Goal: Check status: Check status

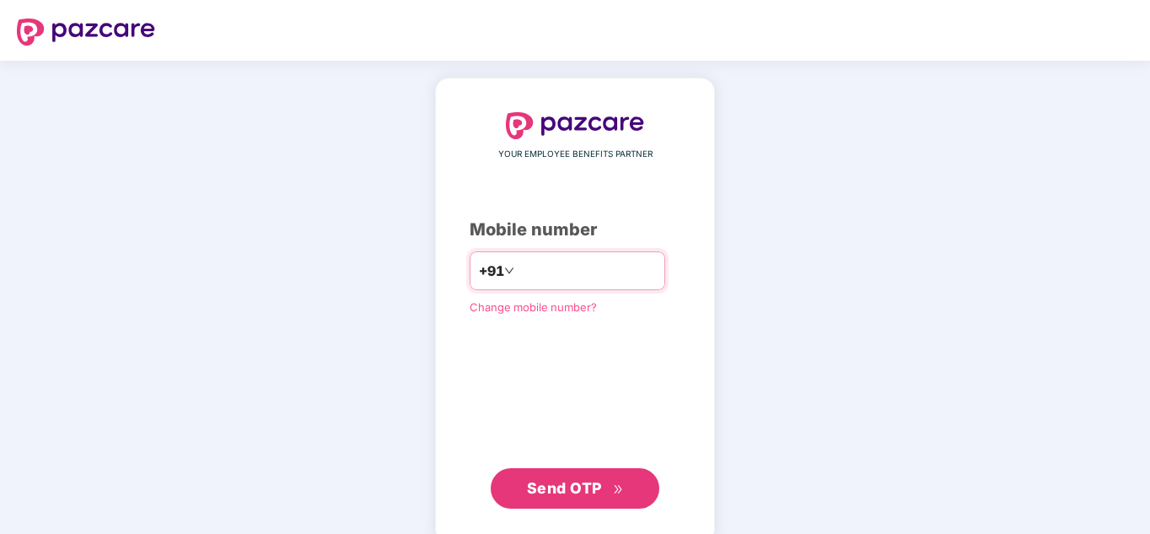
type input "**********"
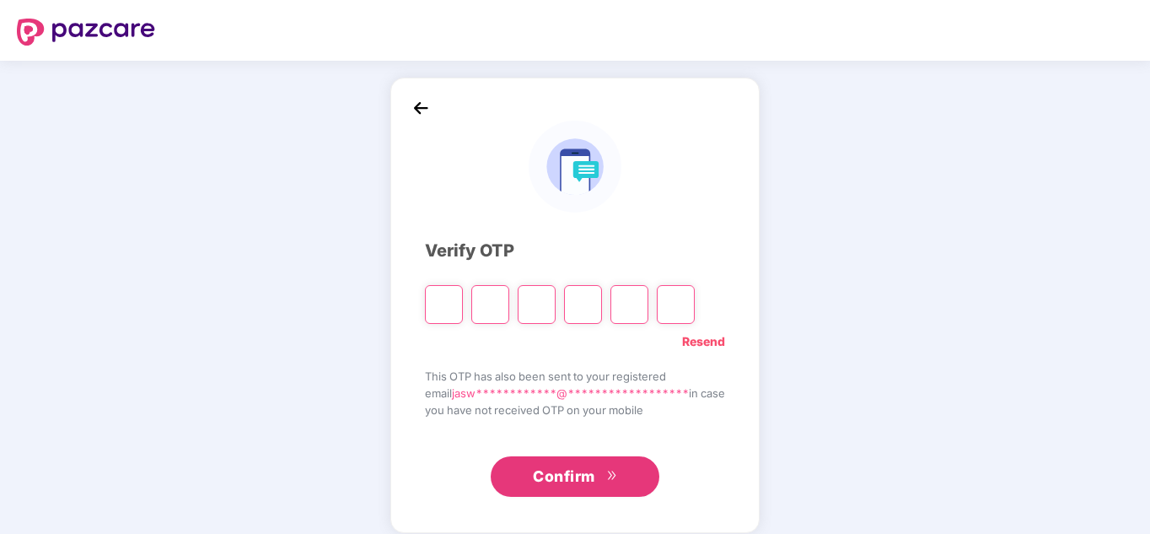
type input "*"
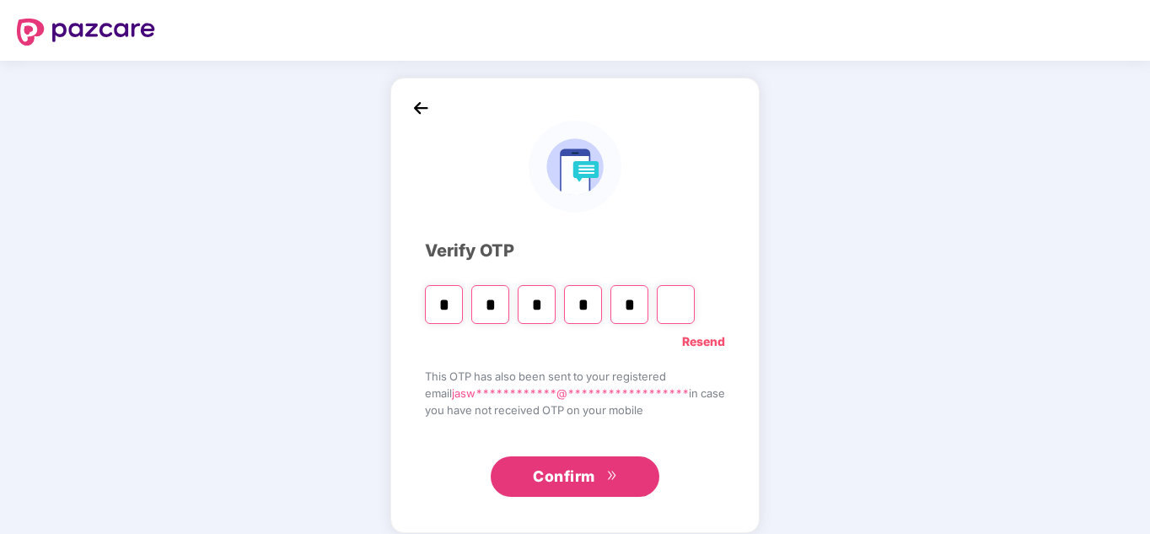
type input "*"
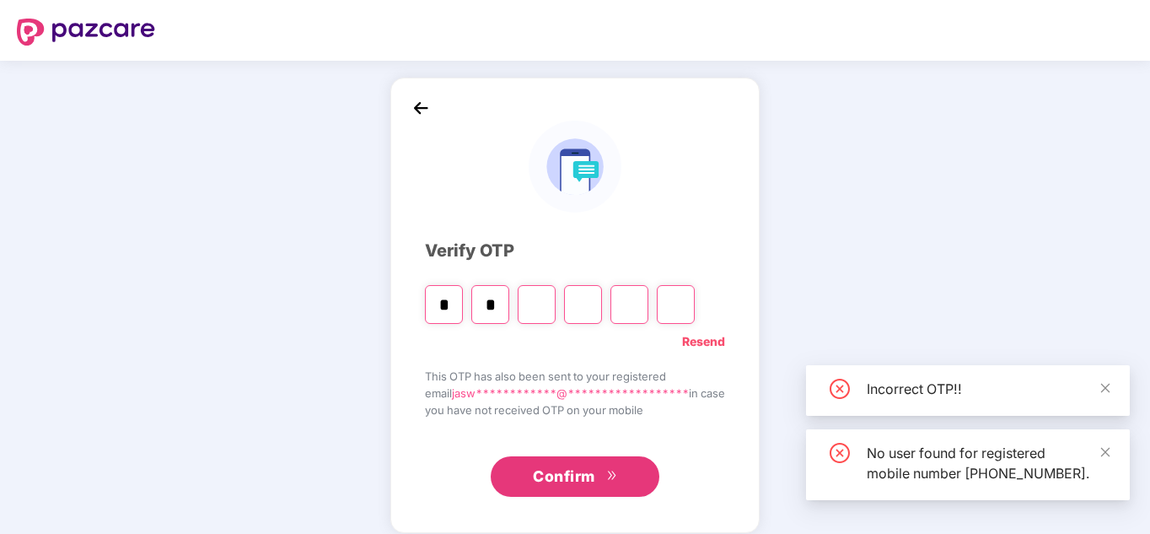
type input "*"
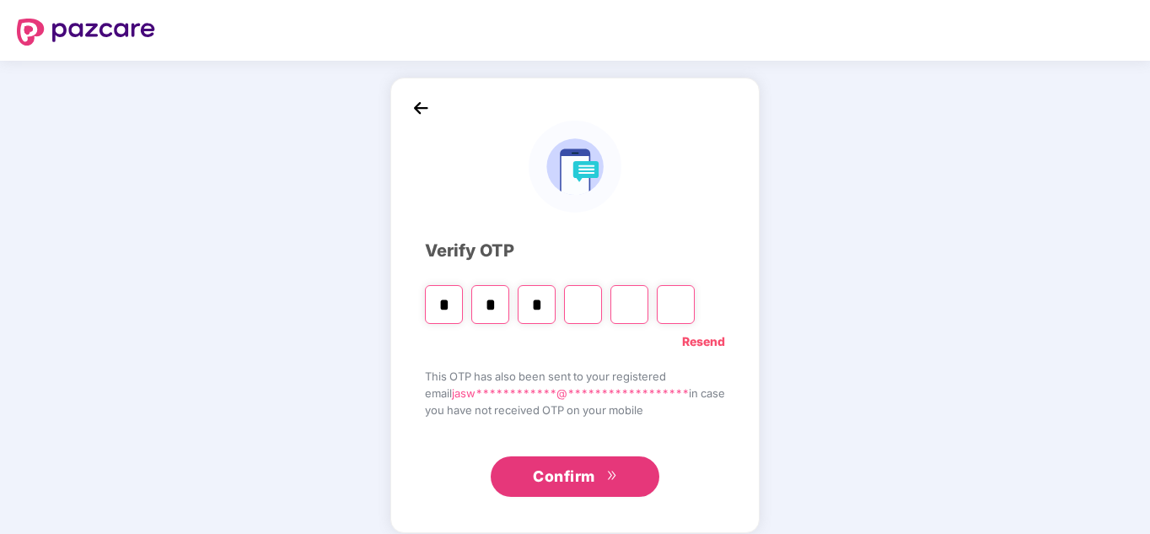
type input "*"
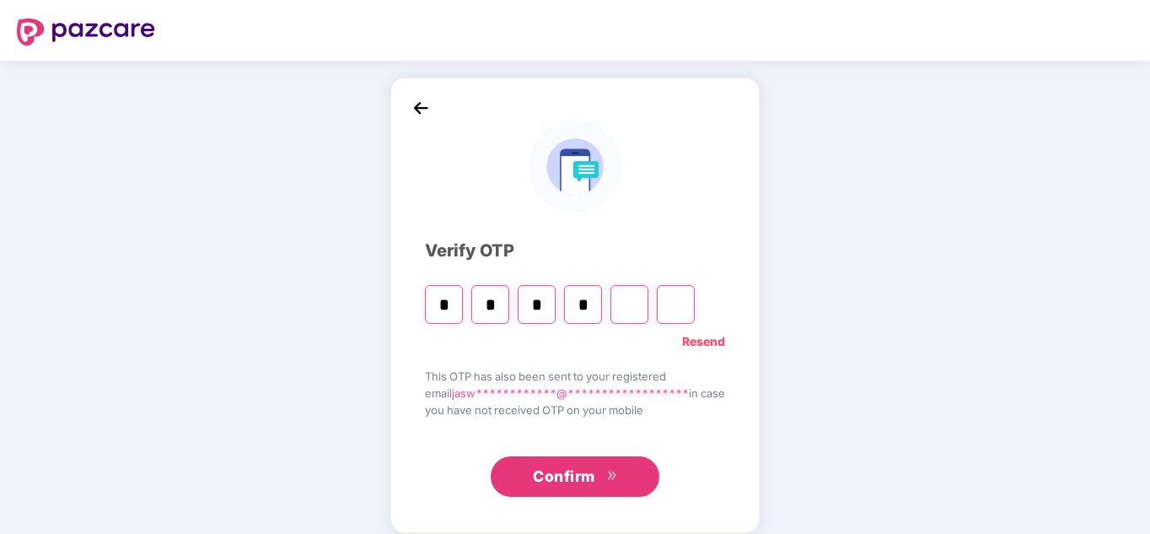
type input "*"
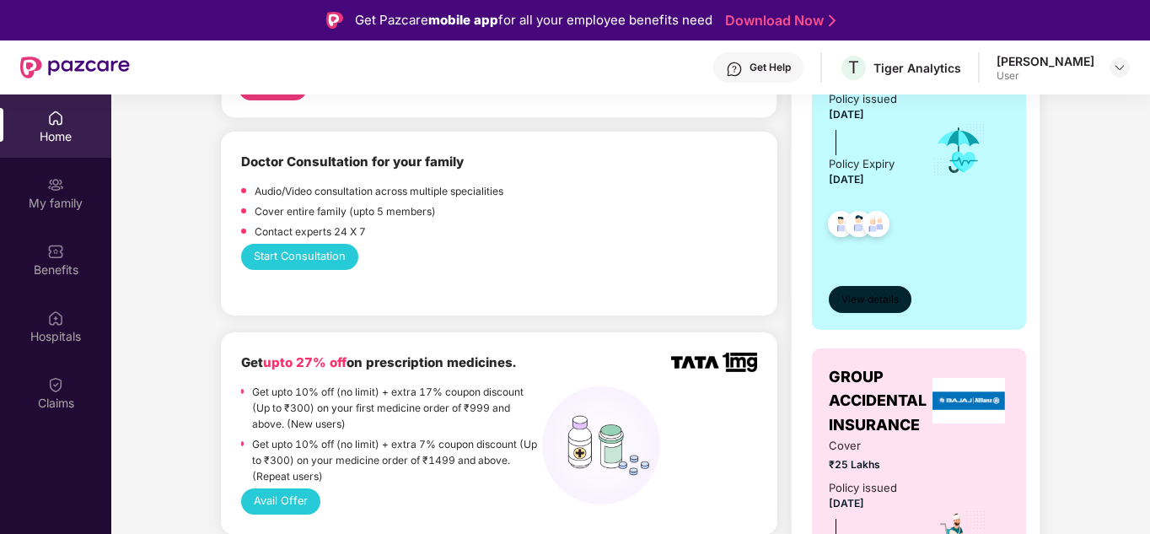
scroll to position [337, 0]
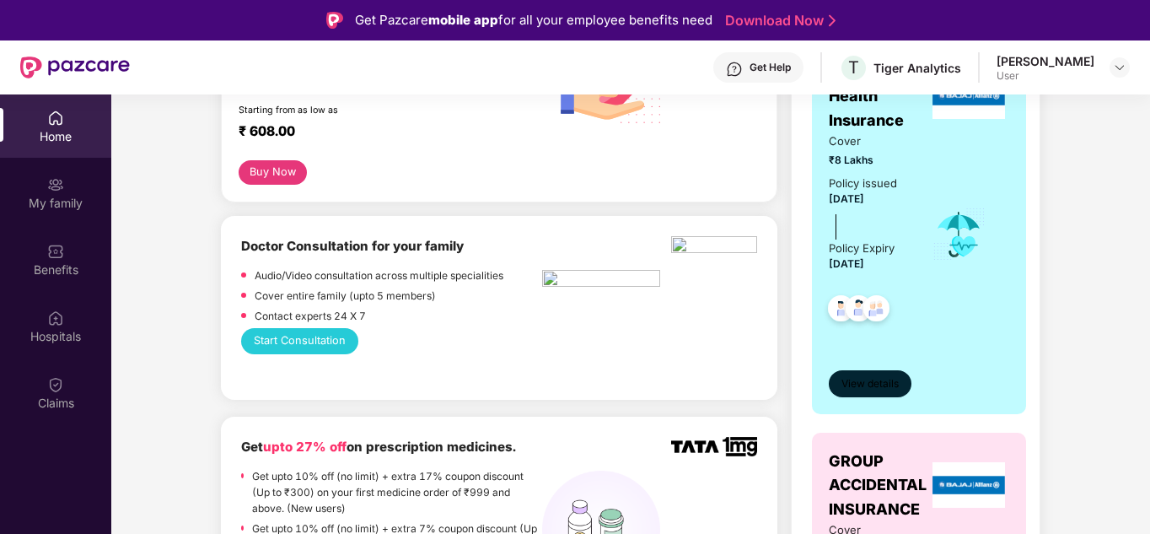
click at [875, 378] on span "View details" at bounding box center [869, 384] width 57 height 16
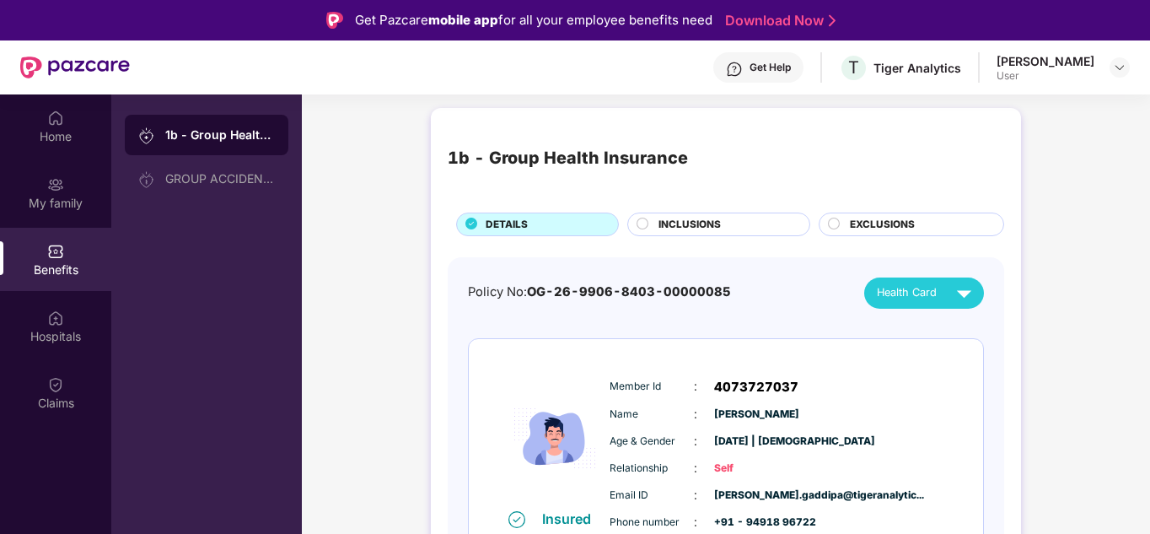
scroll to position [0, 0]
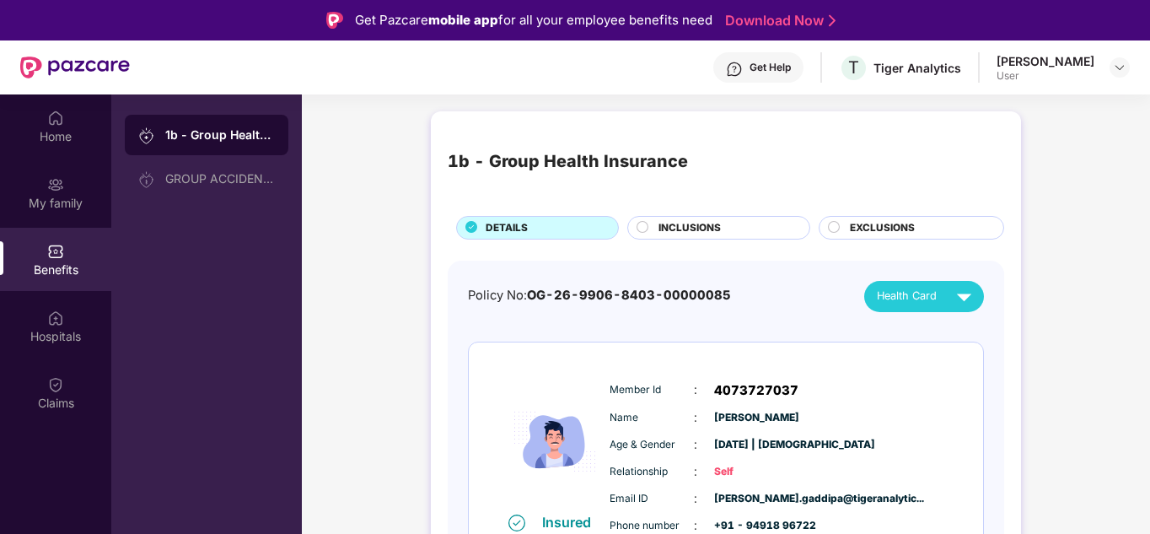
click at [750, 230] on div "INCLUSIONS" at bounding box center [725, 229] width 151 height 19
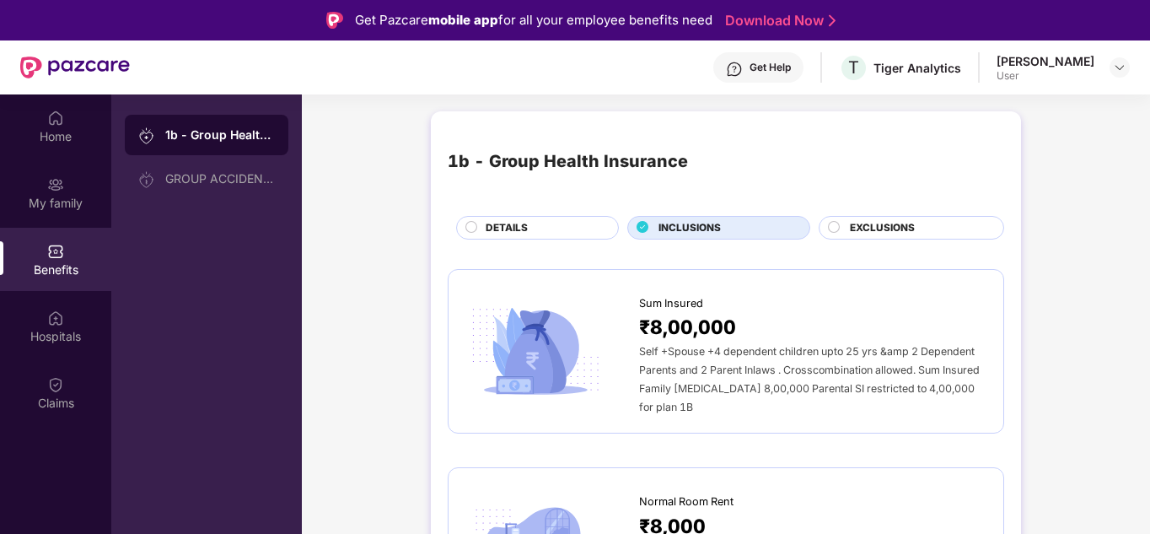
click at [858, 223] on span "EXCLUSIONS" at bounding box center [882, 228] width 65 height 16
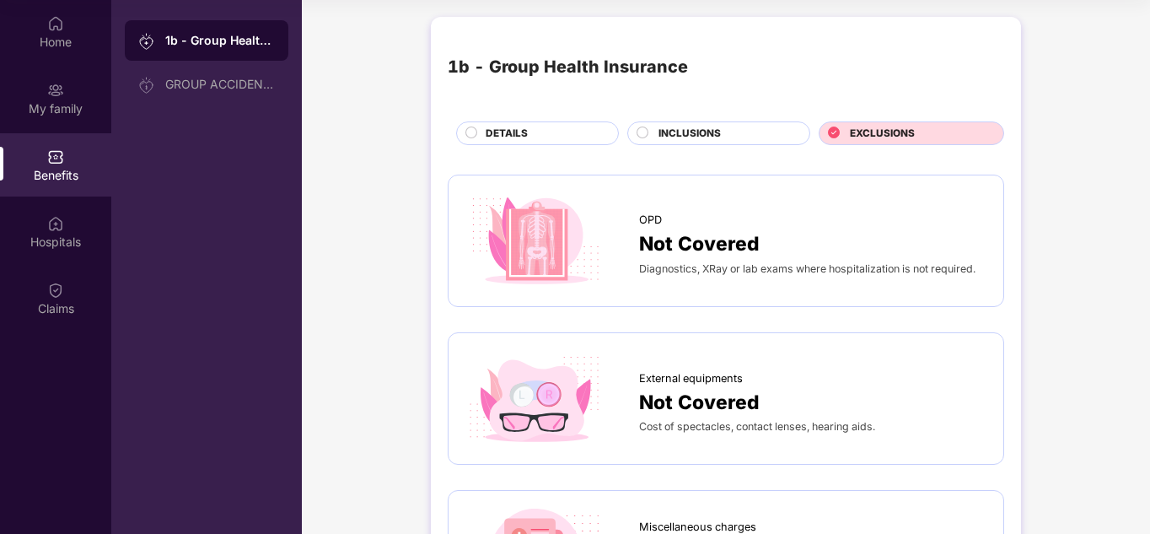
click at [718, 129] on span "INCLUSIONS" at bounding box center [689, 134] width 62 height 16
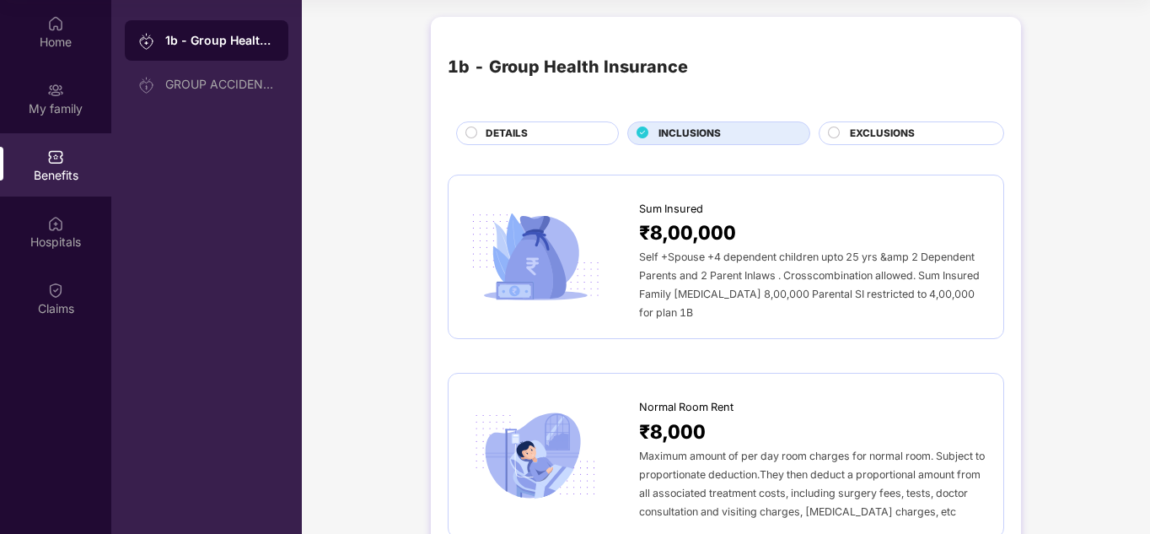
click at [569, 139] on div "DETAILS" at bounding box center [543, 135] width 132 height 19
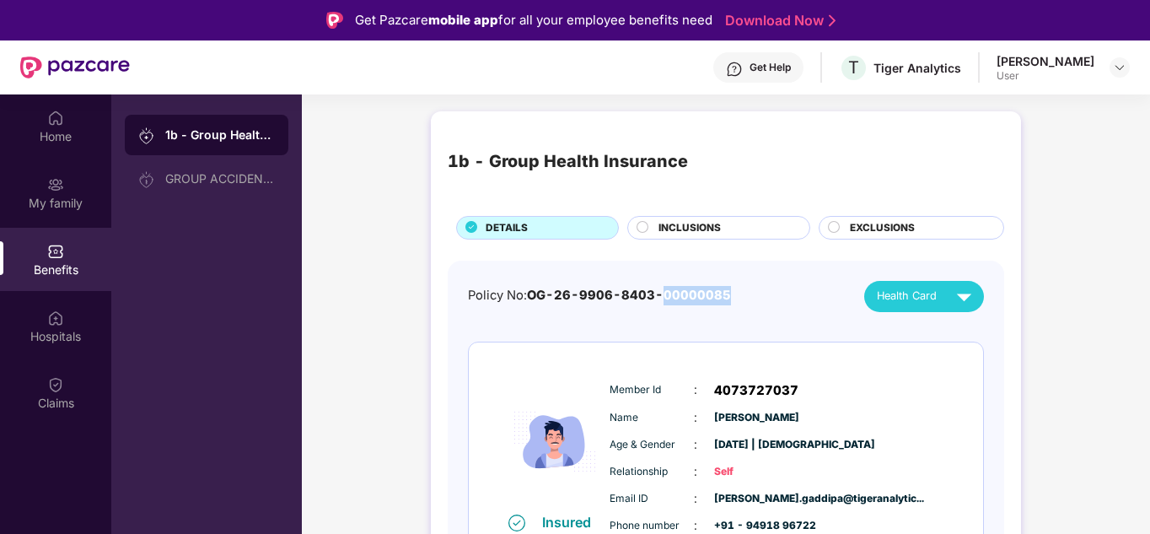
drag, startPoint x: 664, startPoint y: 293, endPoint x: 732, endPoint y: 287, distance: 67.8
click at [731, 287] on div "Policy No: OG-26-9906-8403-00000085 Health Card" at bounding box center [726, 296] width 516 height 31
click at [732, 287] on div "Policy No: OG-26-9906-8403-00000085 Health Card" at bounding box center [726, 296] width 516 height 31
drag, startPoint x: 686, startPoint y: 294, endPoint x: 712, endPoint y: 294, distance: 26.1
click at [712, 294] on span "OG-26-9906-8403-00000085" at bounding box center [629, 294] width 204 height 15
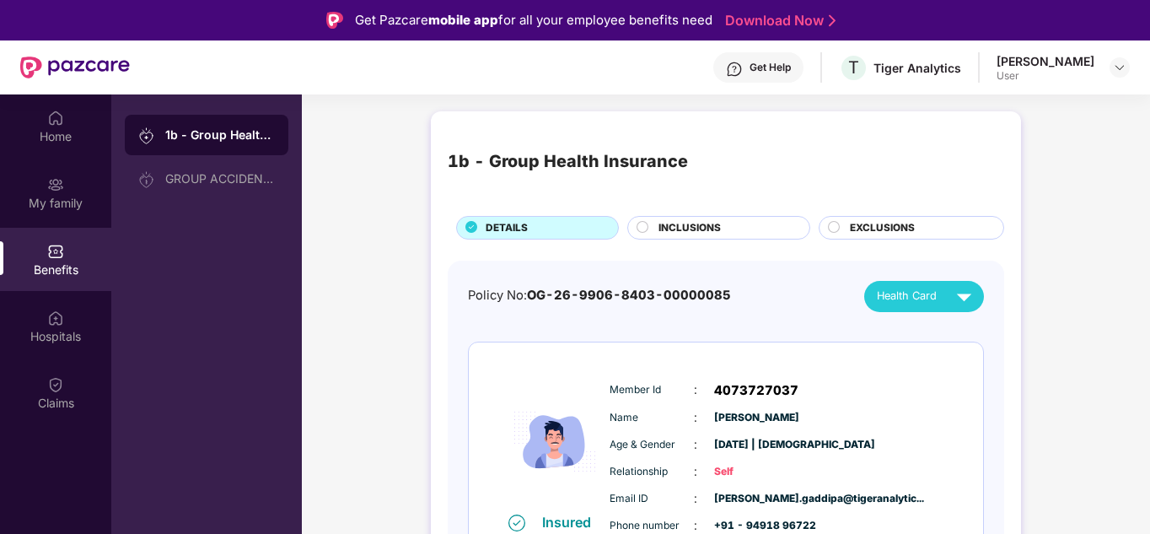
click at [764, 291] on div "Policy No: OG-26-9906-8403-00000085 Health Card" at bounding box center [726, 296] width 516 height 31
click at [207, 181] on div "GROUP ACCIDENTAL INSURANCE" at bounding box center [220, 178] width 110 height 13
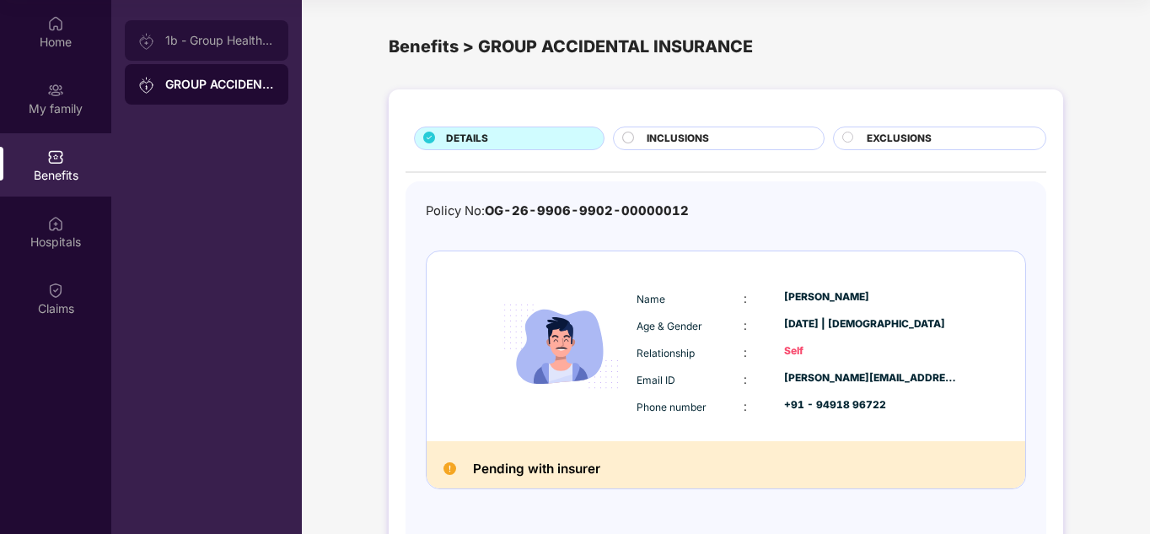
click at [161, 37] on div at bounding box center [151, 40] width 27 height 19
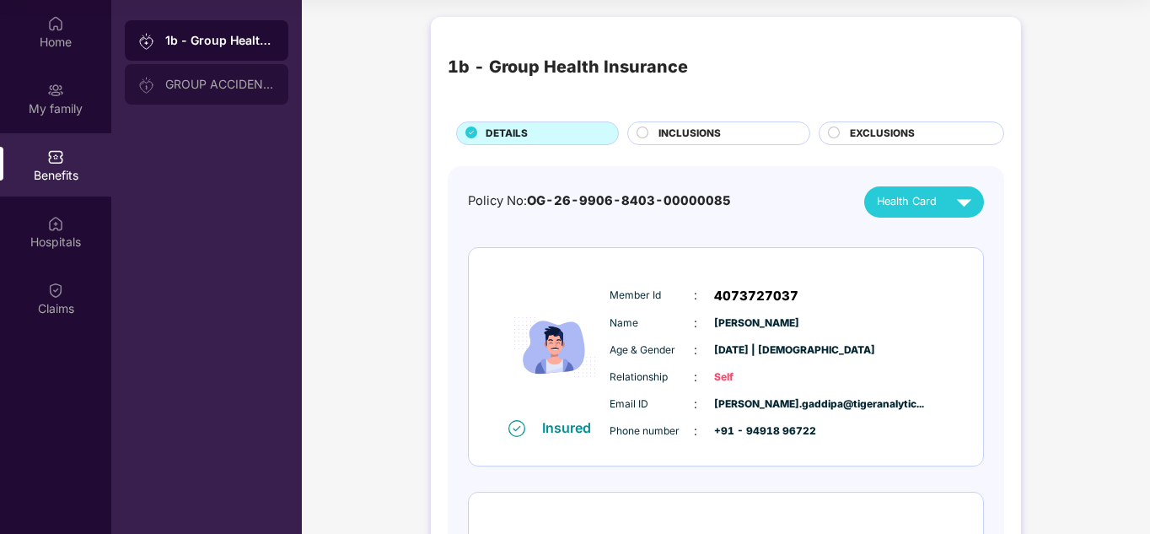
click at [185, 94] on div "GROUP ACCIDENTAL INSURANCE" at bounding box center [207, 84] width 164 height 40
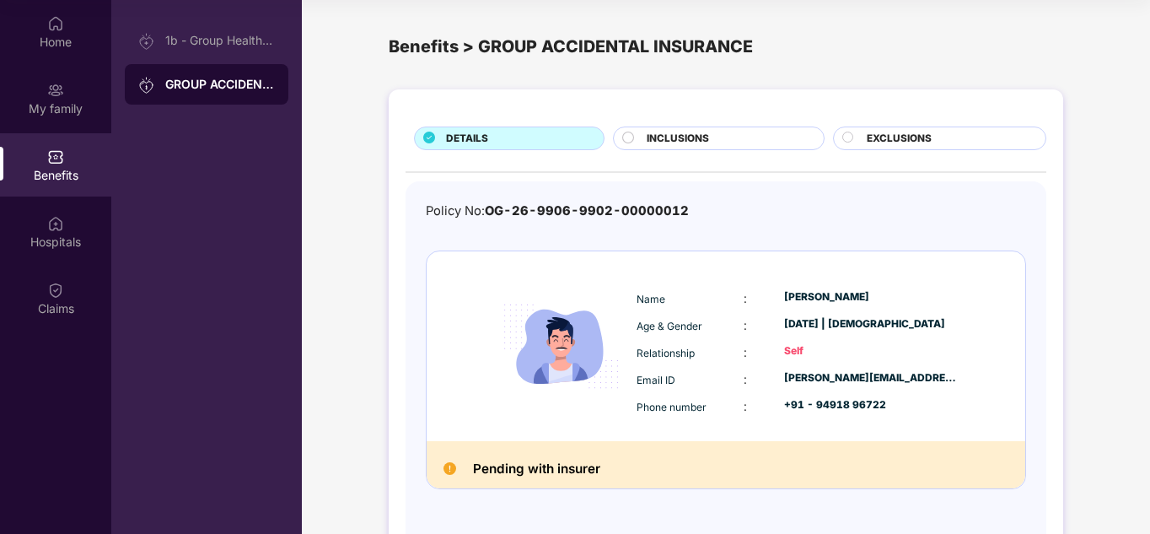
click at [682, 137] on span "INCLUSIONS" at bounding box center [678, 139] width 62 height 16
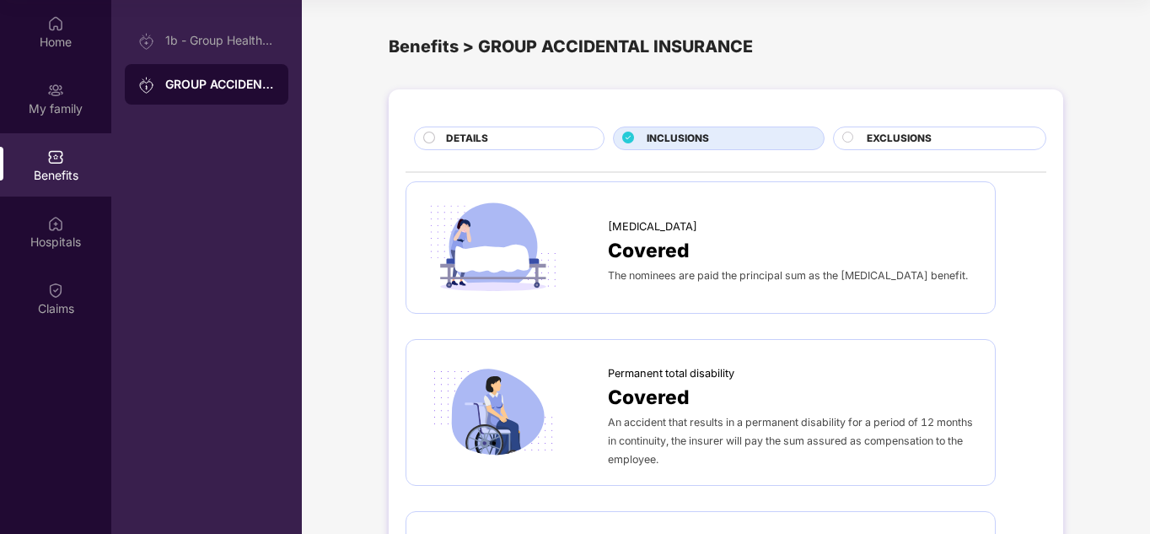
click at [904, 146] on span "EXCLUSIONS" at bounding box center [899, 139] width 65 height 16
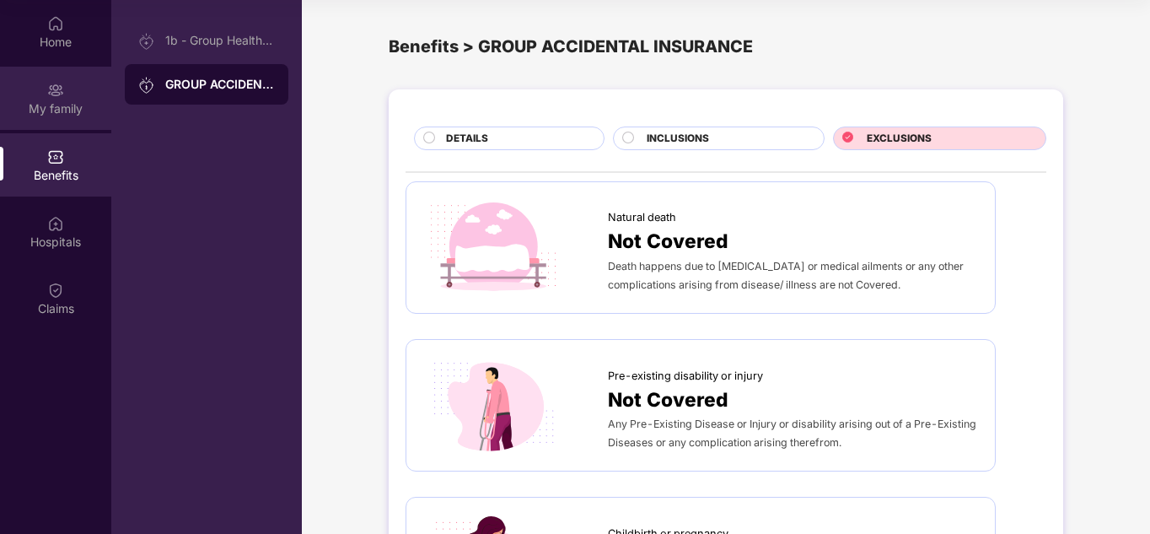
click at [48, 97] on img at bounding box center [55, 90] width 17 height 17
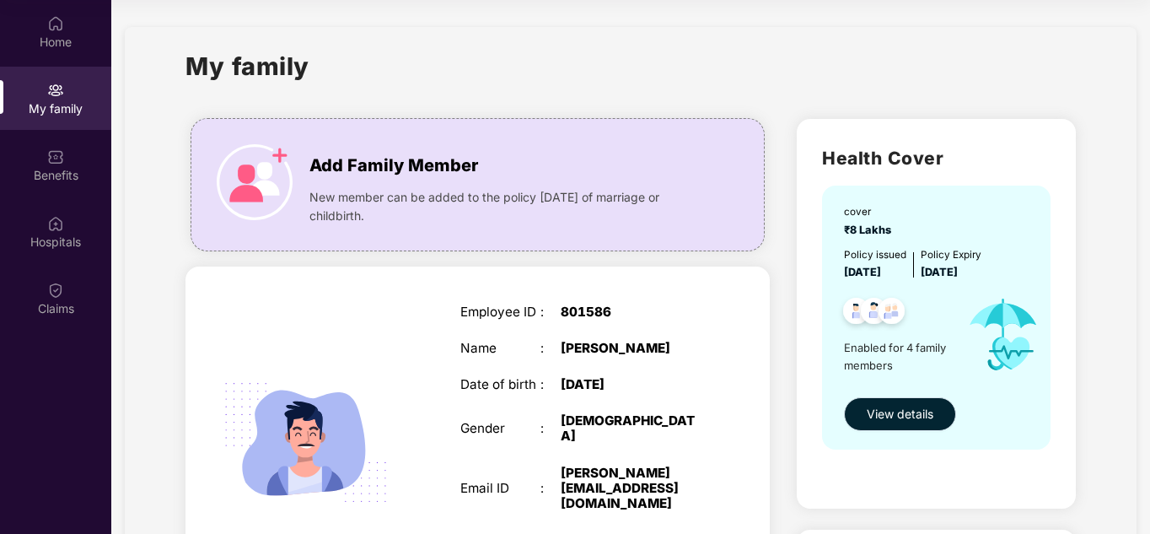
click at [876, 409] on span "View details" at bounding box center [900, 414] width 67 height 19
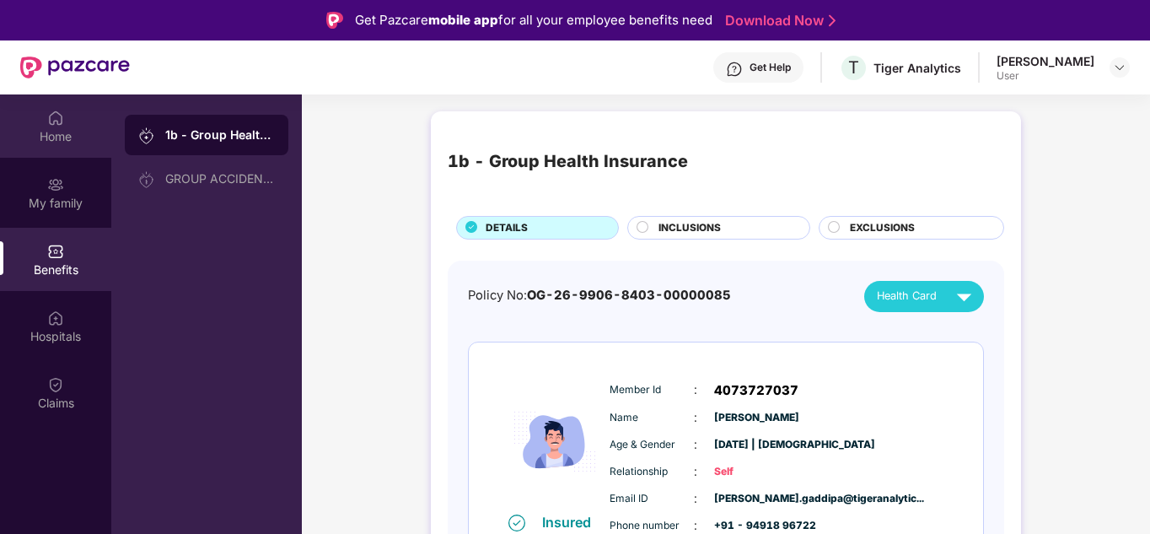
click at [40, 120] on div "Home" at bounding box center [55, 125] width 111 height 63
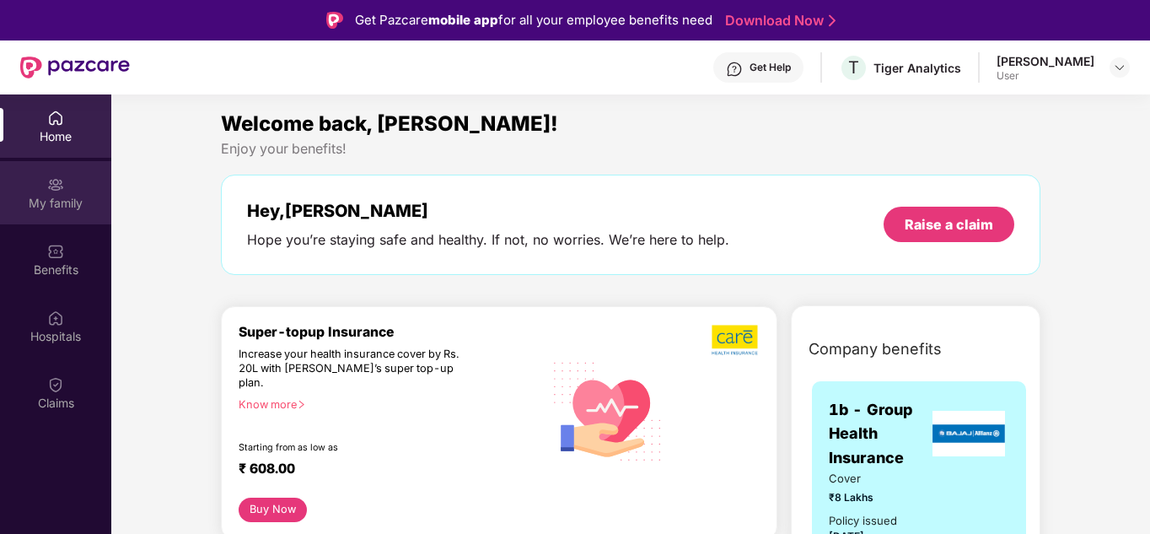
click at [56, 207] on div "My family" at bounding box center [55, 203] width 111 height 17
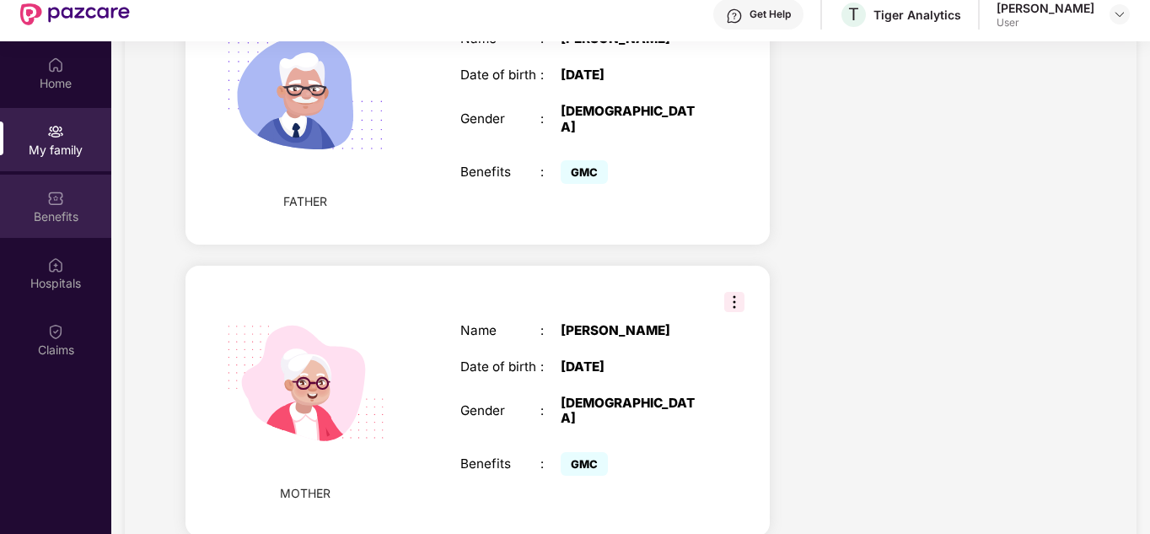
scroll to position [94, 0]
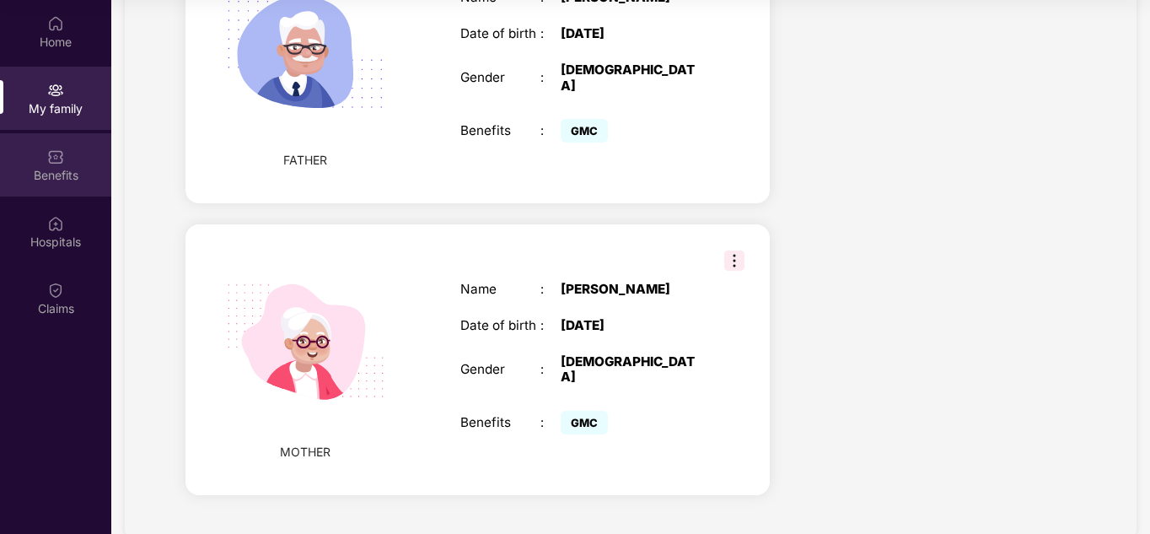
click at [44, 164] on div "Benefits" at bounding box center [55, 164] width 111 height 63
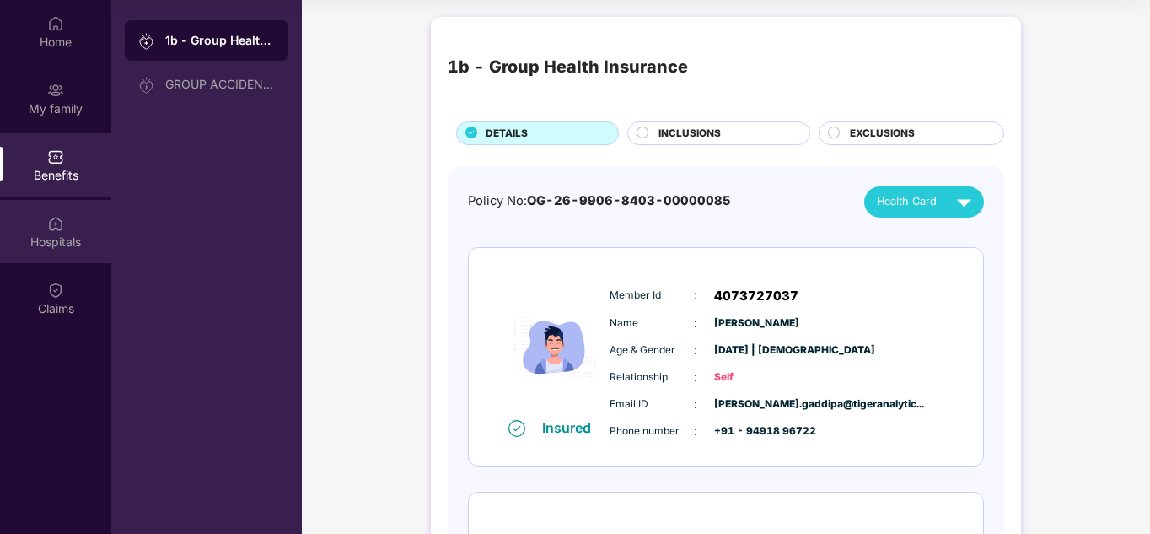
click at [46, 221] on div "Hospitals" at bounding box center [55, 231] width 111 height 63
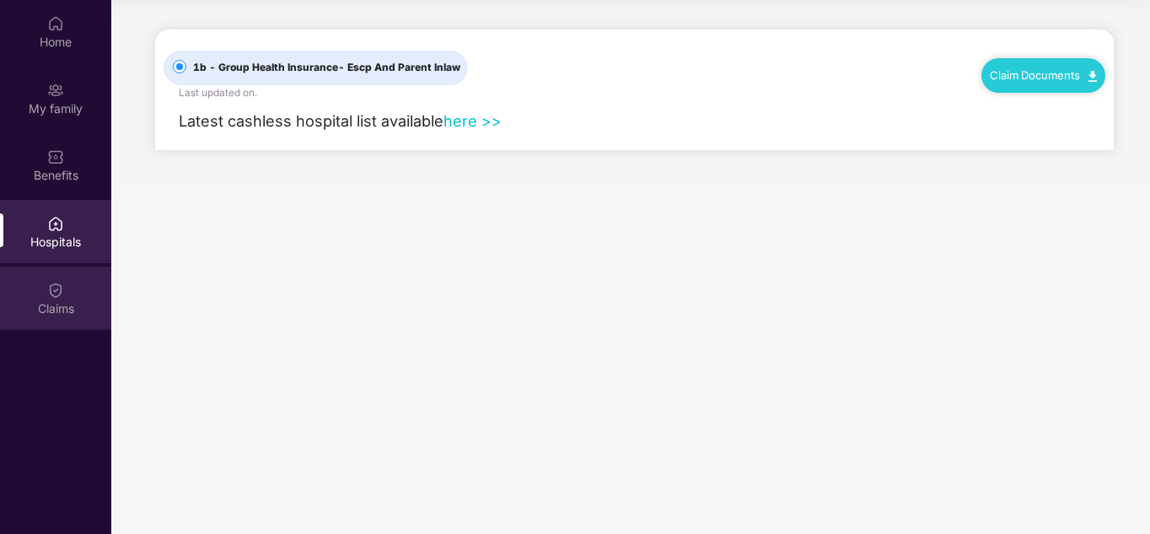
click at [50, 297] on img at bounding box center [55, 290] width 17 height 17
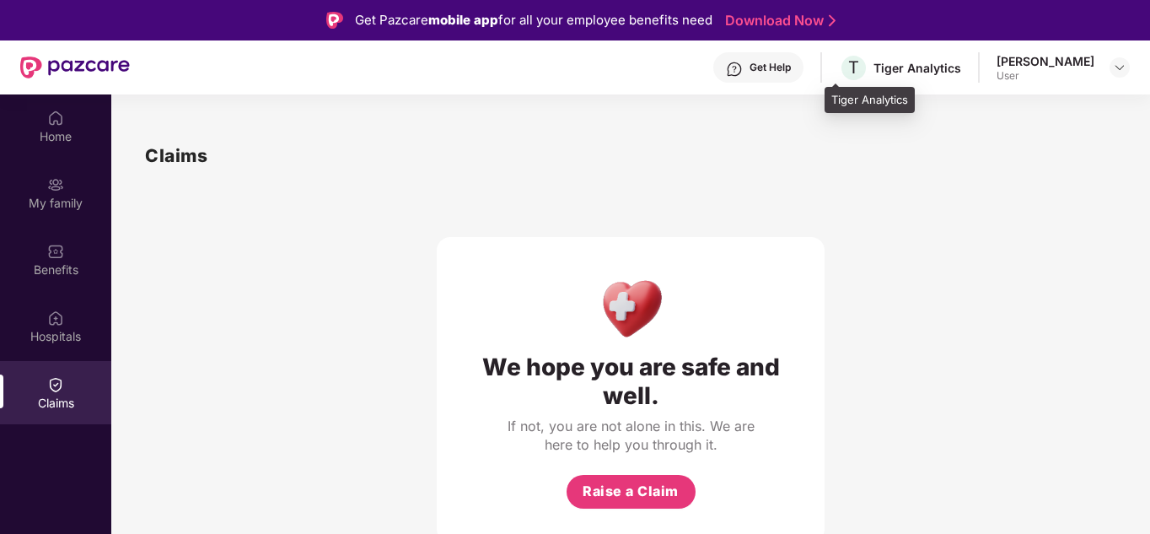
click at [893, 75] on div "Tiger Analytics" at bounding box center [917, 68] width 88 height 16
click at [1124, 72] on img at bounding box center [1119, 67] width 13 height 13
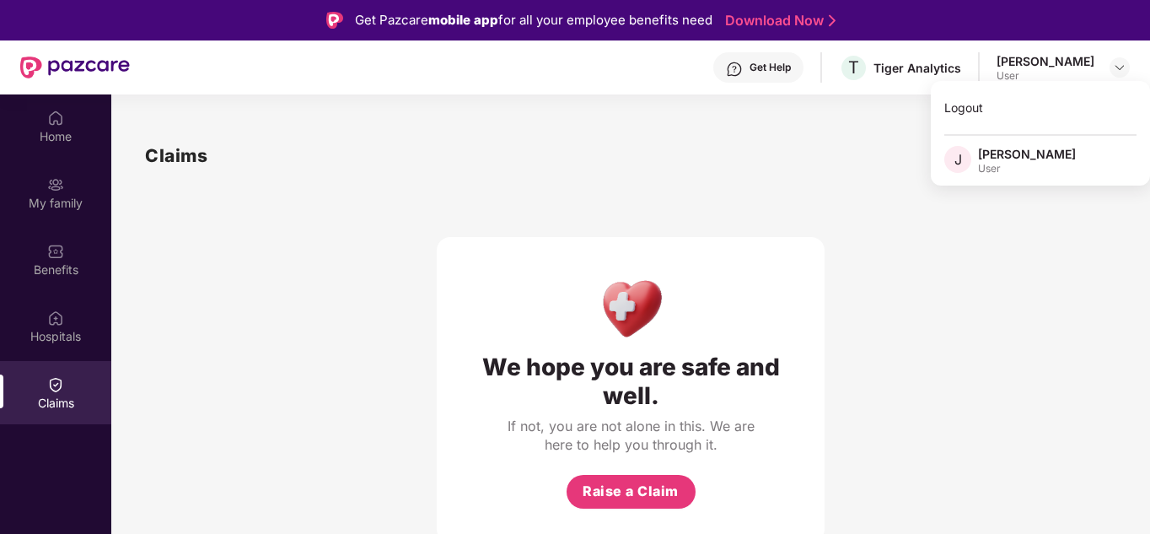
click at [435, 207] on div "We hope you are safe and well. If not, you are not alone in this. We are here t…" at bounding box center [630, 355] width 971 height 373
